Goal: Task Accomplishment & Management: Use online tool/utility

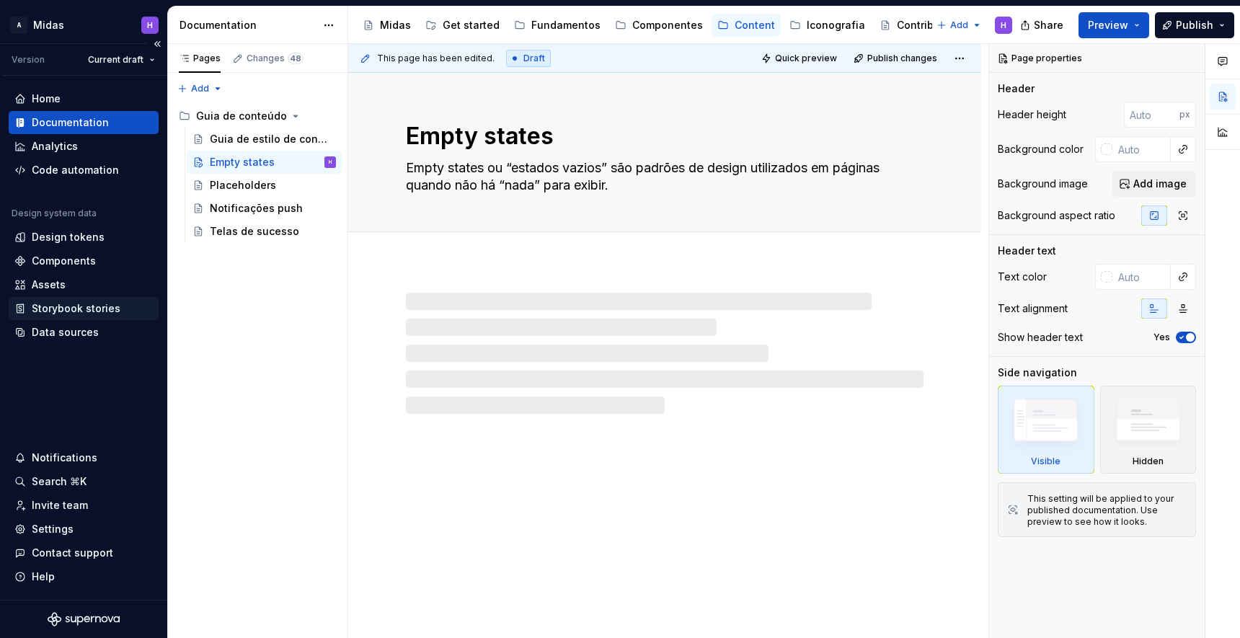
type textarea "*"
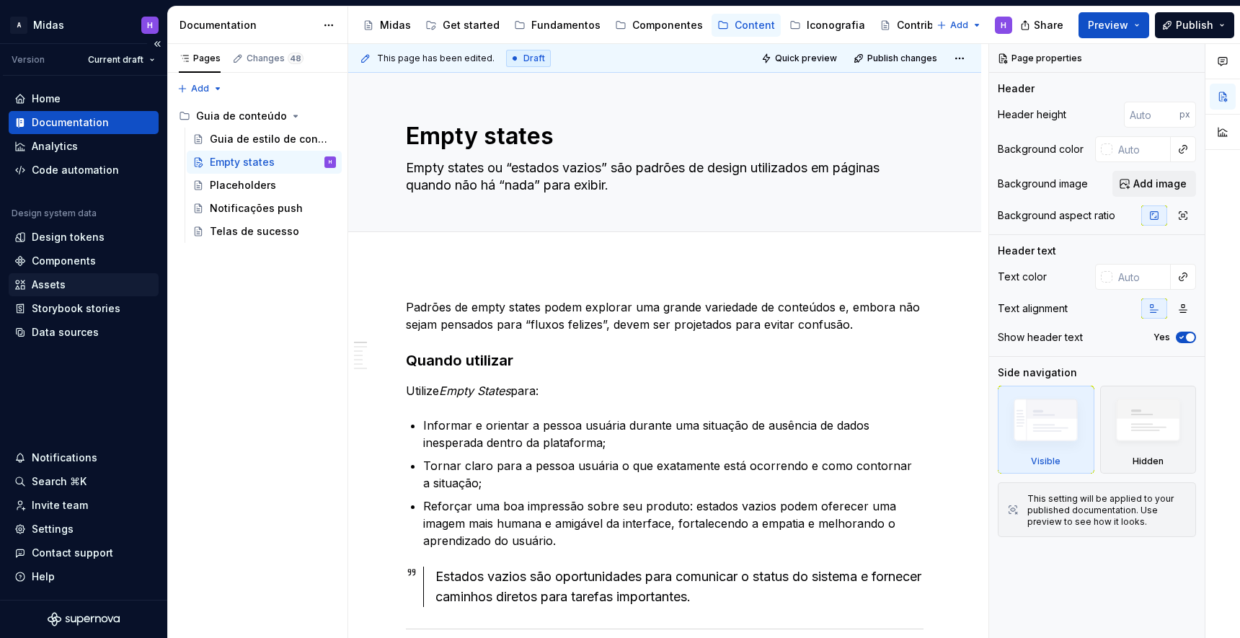
click at [92, 287] on div "Assets" at bounding box center [83, 285] width 138 height 14
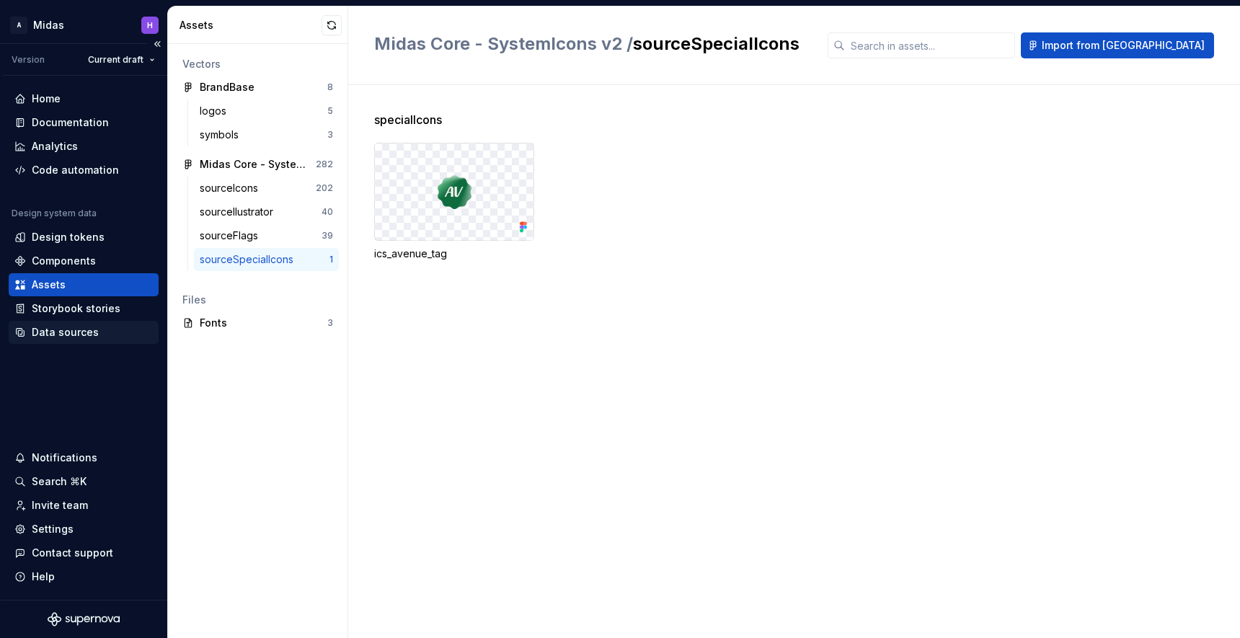
click at [93, 332] on div "Data sources" at bounding box center [65, 332] width 67 height 14
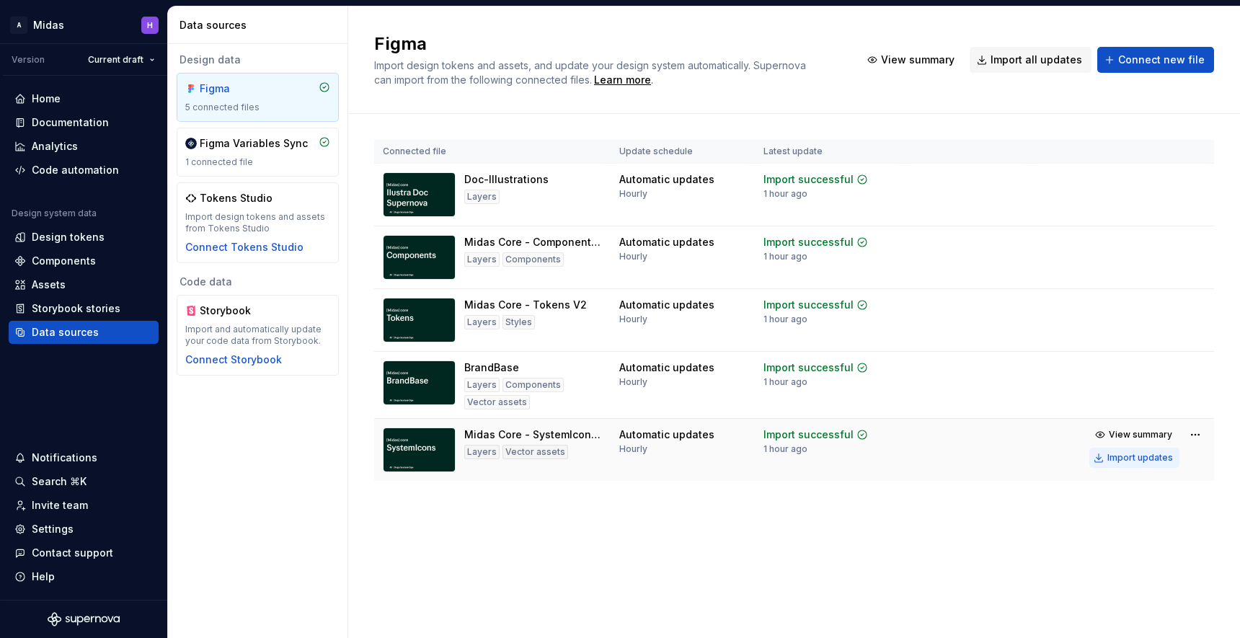
click at [1165, 459] on div "Import updates" at bounding box center [1141, 458] width 66 height 12
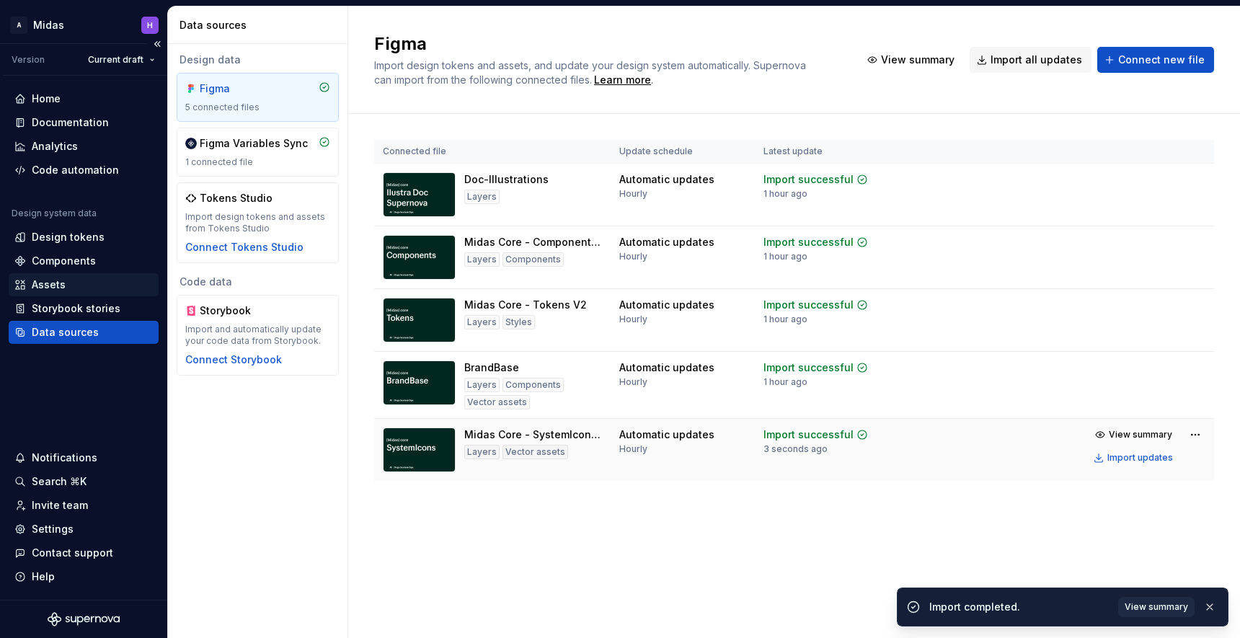
click at [85, 288] on div "Assets" at bounding box center [83, 285] width 138 height 14
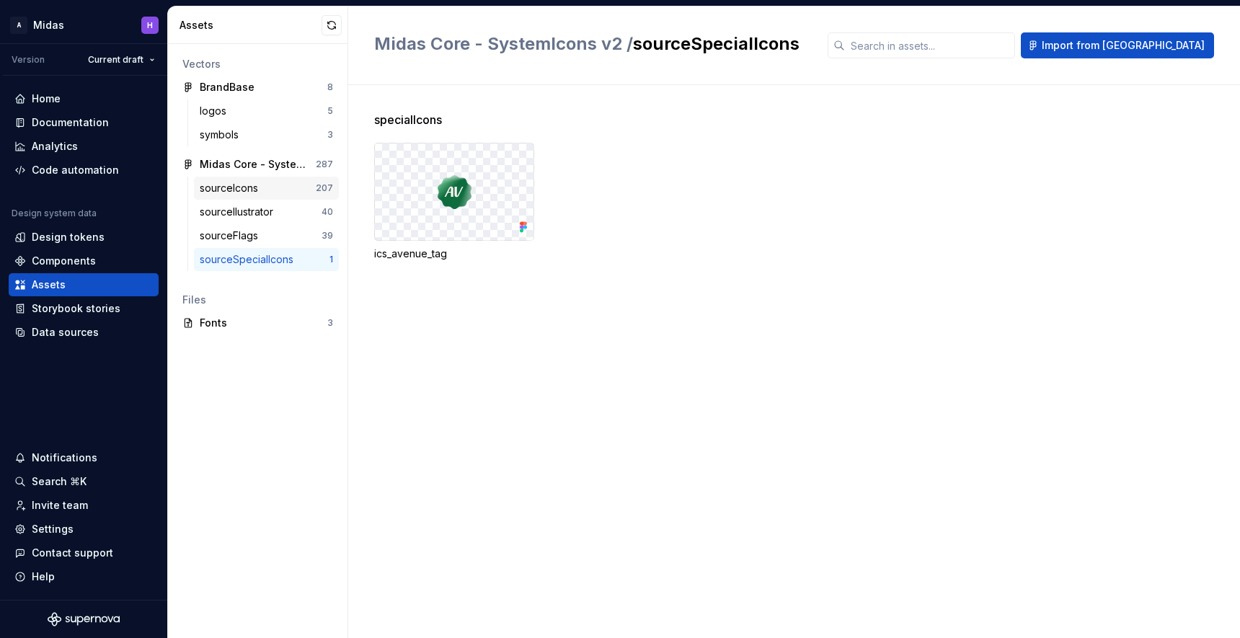
click at [247, 182] on div "sourceIcons" at bounding box center [232, 188] width 64 height 14
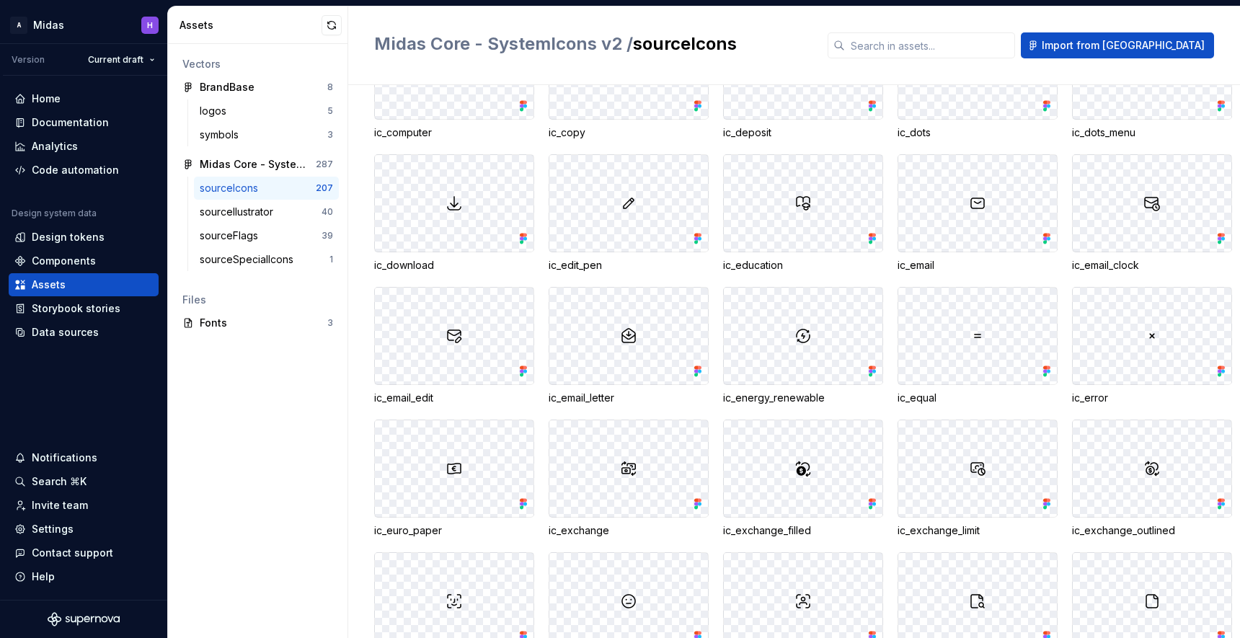
scroll to position [1683, 0]
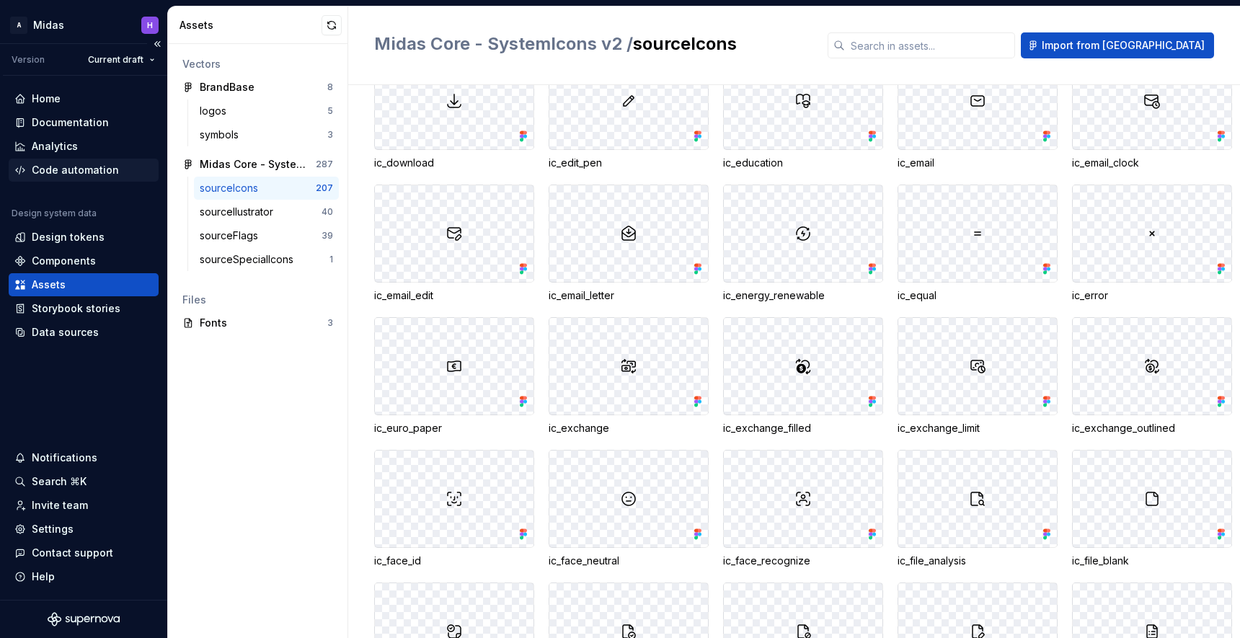
click at [56, 173] on div "Code automation" at bounding box center [75, 170] width 87 height 14
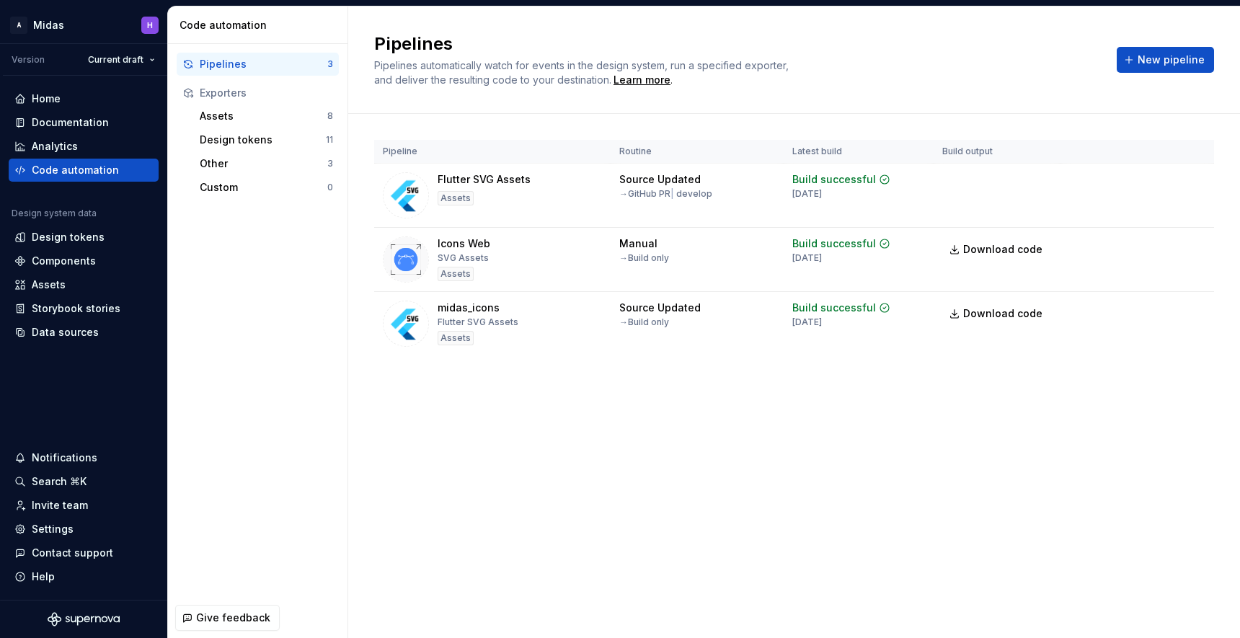
click at [1008, 450] on div "Pipelines Pipelines automatically watch for events in the design system, run a …" at bounding box center [794, 322] width 892 height 632
click at [88, 283] on div "Assets" at bounding box center [83, 285] width 138 height 14
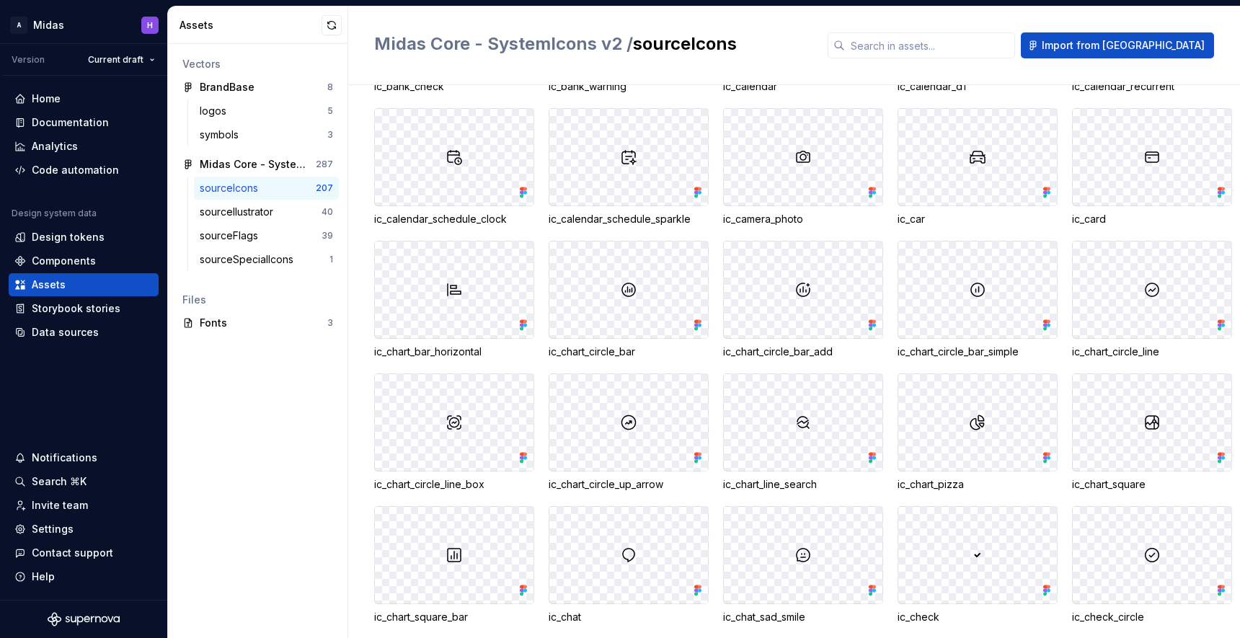
scroll to position [698, 0]
click at [280, 187] on div "sourceIcons" at bounding box center [258, 188] width 116 height 14
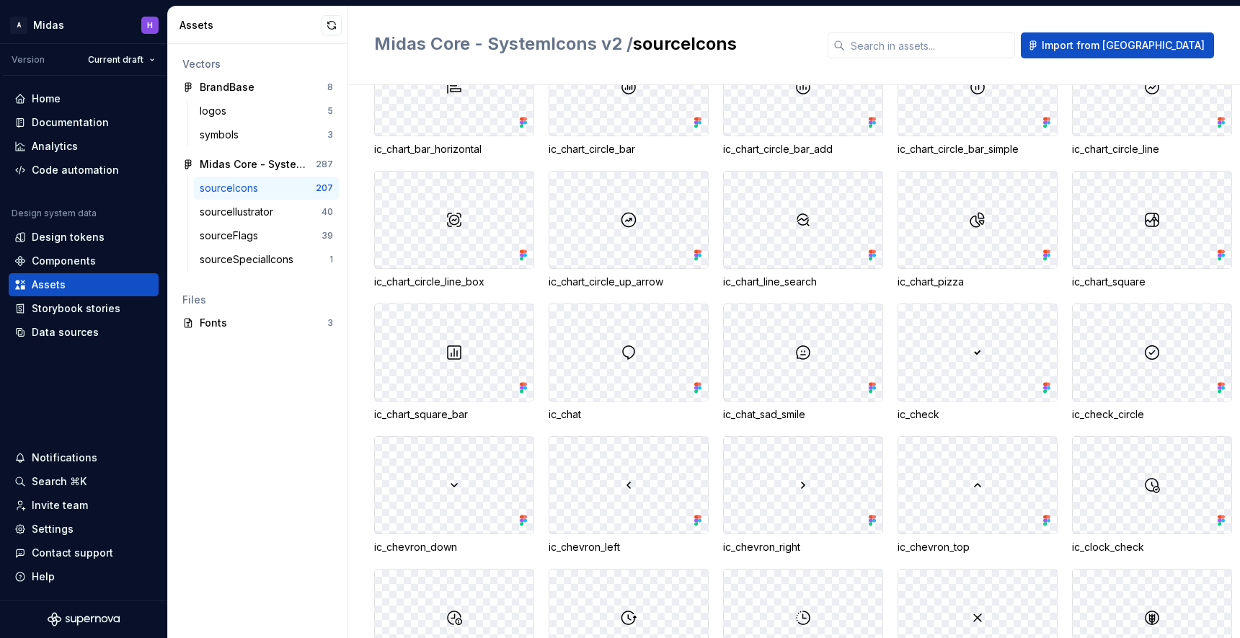
scroll to position [907, 0]
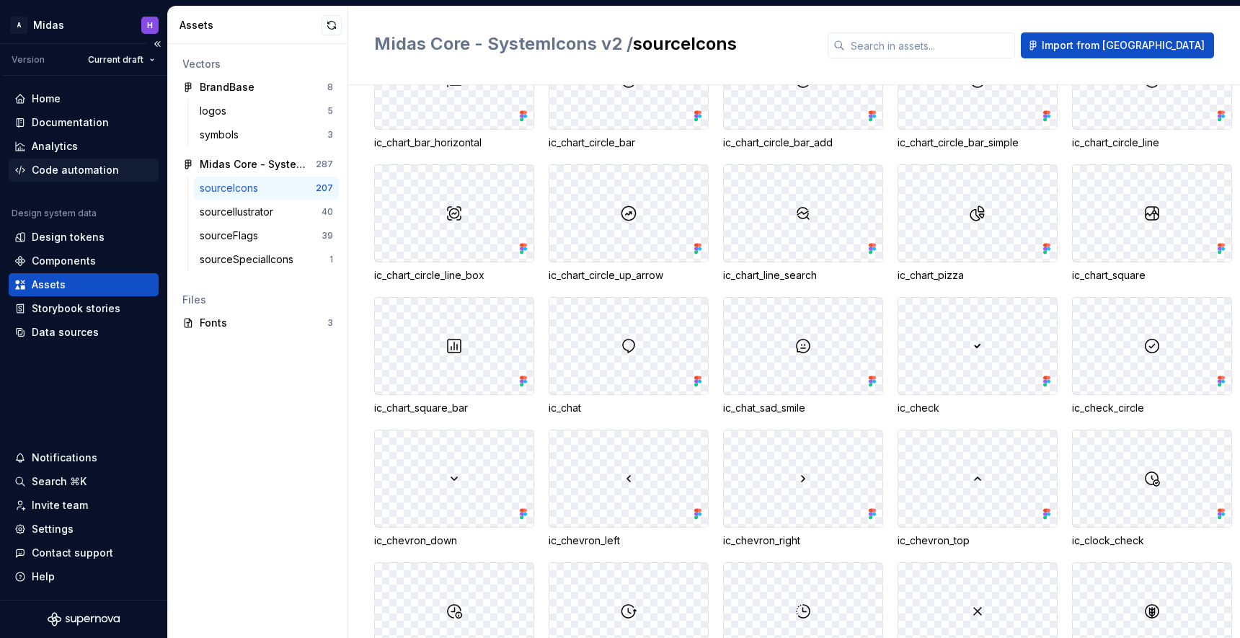
click at [113, 172] on div "Code automation" at bounding box center [75, 170] width 87 height 14
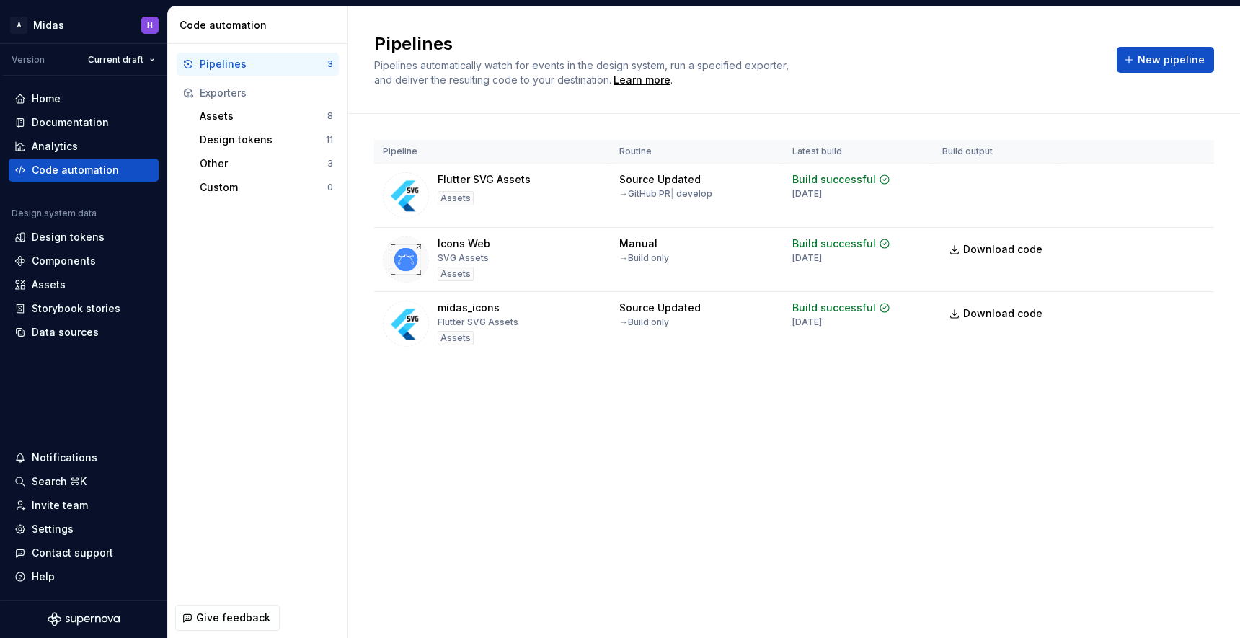
click at [709, 458] on div "Pipelines Pipelines automatically watch for events in the design system, run a …" at bounding box center [794, 322] width 892 height 632
click at [92, 294] on div "Assets" at bounding box center [84, 284] width 150 height 23
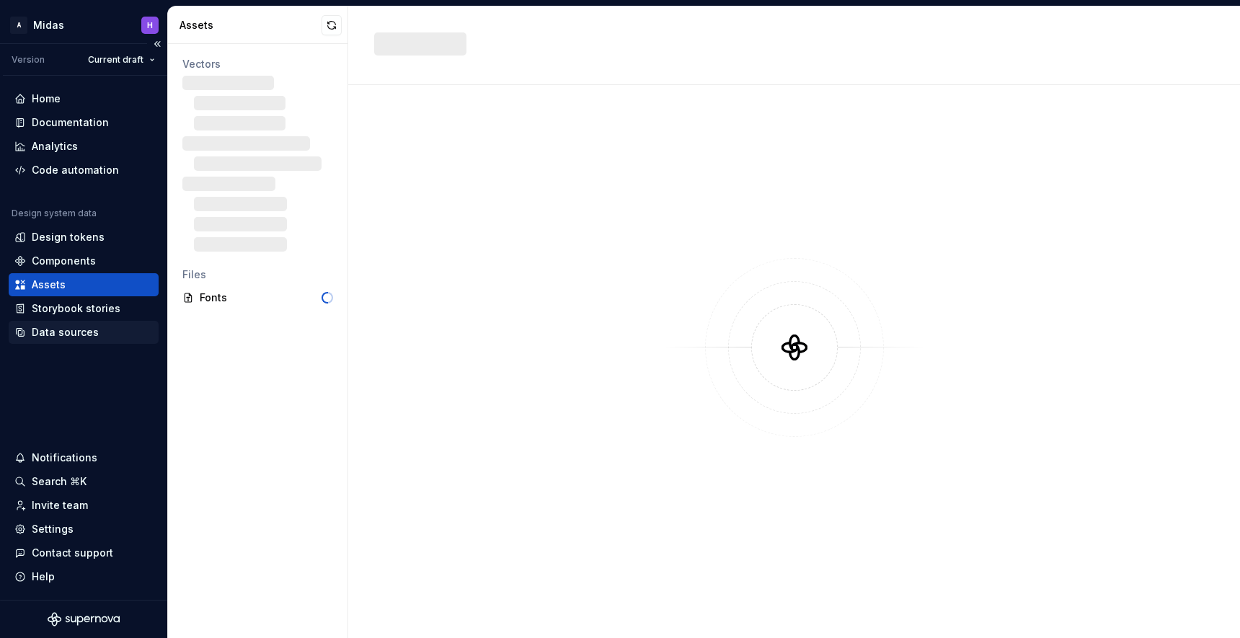
click at [100, 332] on div "Data sources" at bounding box center [83, 332] width 138 height 14
